Goal: Task Accomplishment & Management: Manage account settings

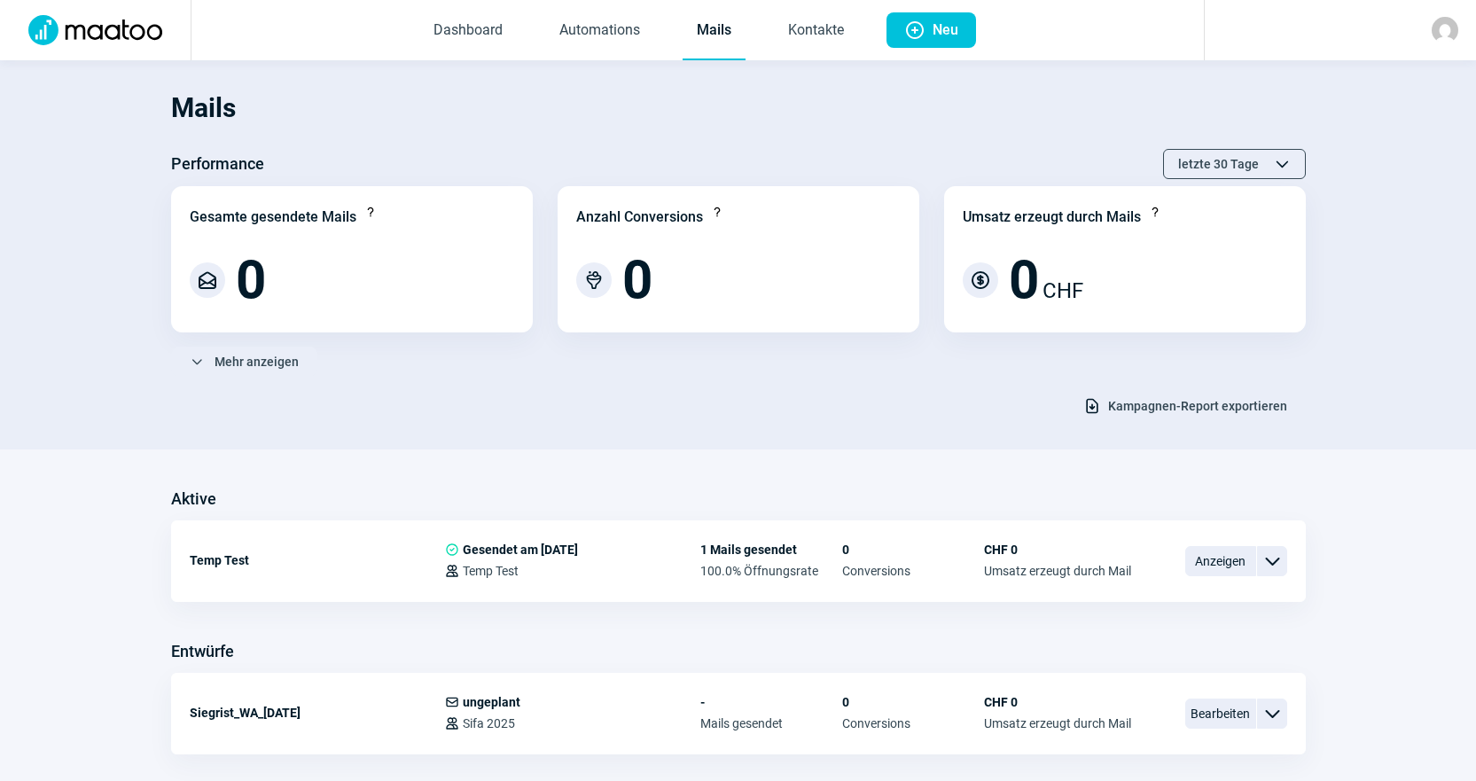
click at [1440, 29] on img at bounding box center [1445, 30] width 27 height 27
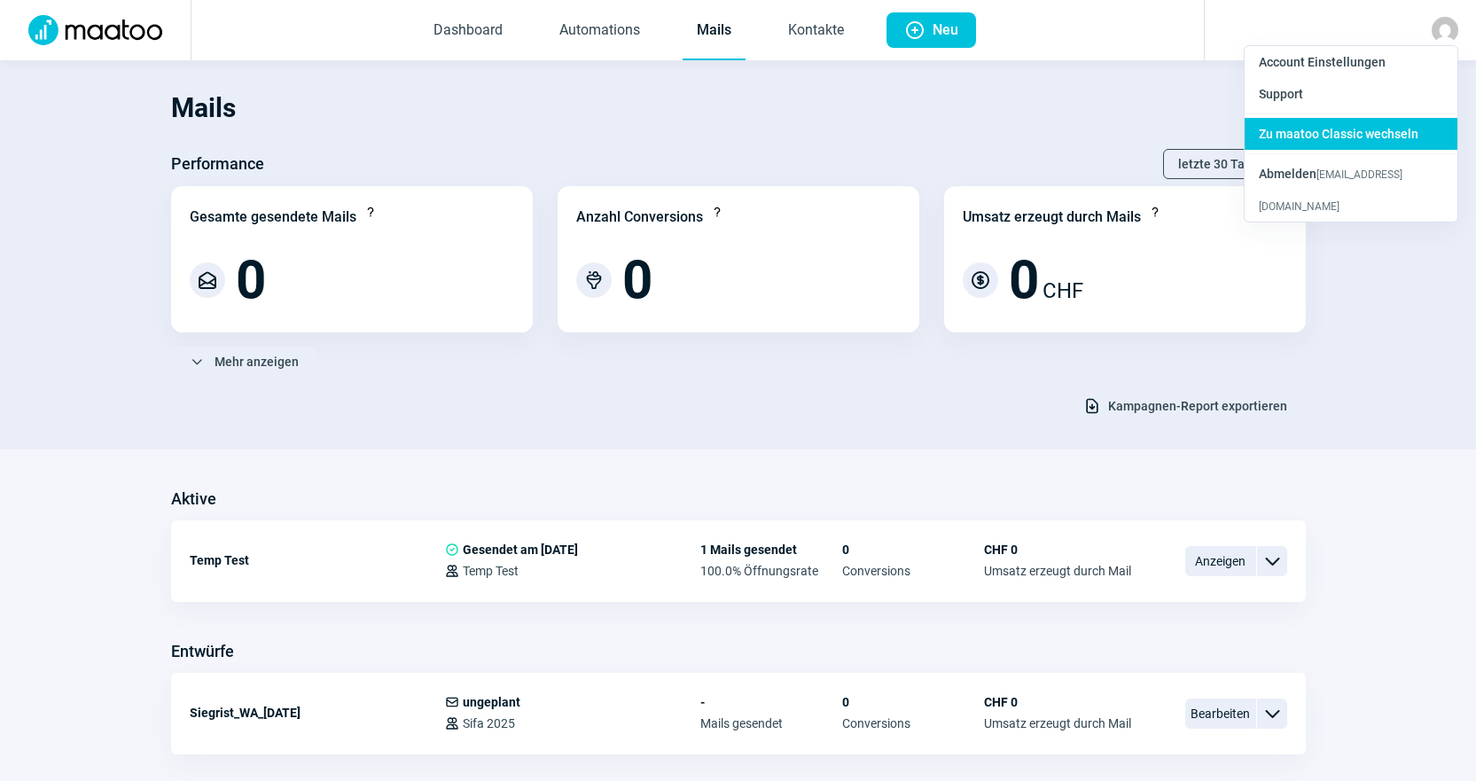
click at [1388, 133] on span "Zu maatoo Classic wechseln" at bounding box center [1339, 134] width 160 height 14
